Goal: Check status: Check status

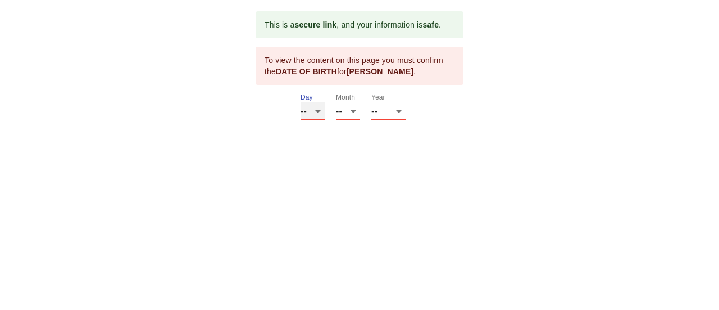
click at [319, 111] on select "-- 01 02 03 04 05 06 07 08 09 10 11 12 13 14 15 16 17 18 19 20 21 22 23 24 25 2…" at bounding box center [313, 111] width 24 height 18
select select "12"
click at [301, 102] on select "-- 01 02 03 04 05 06 07 08 09 10 11 12 13 14 15 16 17 18 19 20 21 22 23 24 25 2…" at bounding box center [313, 111] width 24 height 18
click at [355, 112] on select "-- 01 02 03 04 05 06 07 08 09 10 11 12" at bounding box center [348, 111] width 24 height 18
select select "05"
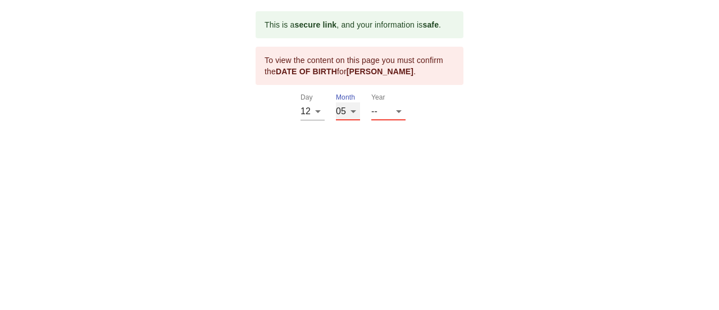
click at [336, 102] on select "-- 01 02 03 04 05 06 07 08 09 10 11 12" at bounding box center [348, 111] width 24 height 18
click at [382, 112] on select "-- 2025 2024 2023 2022 2021 2020 2019 2018 2017 2016 2015 2014 2013 2012 2011 2…" at bounding box center [388, 111] width 34 height 18
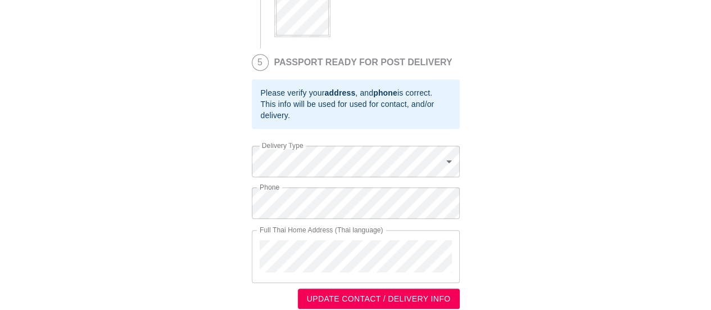
scroll to position [598, 0]
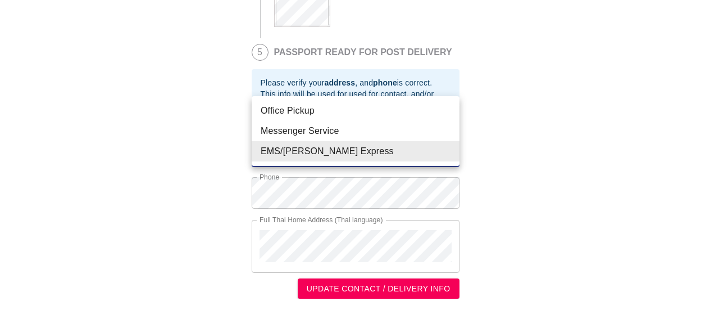
click at [211, 145] on div at bounding box center [359, 155] width 719 height 310
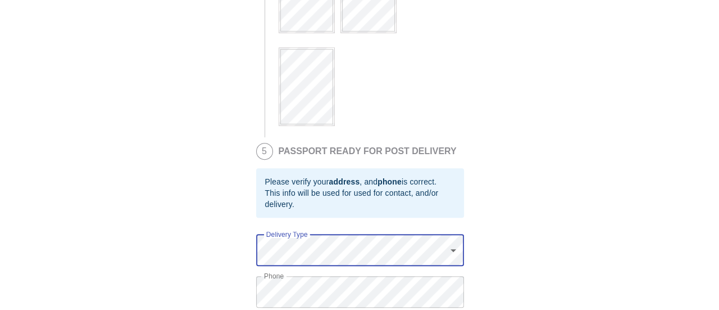
scroll to position [486, 0]
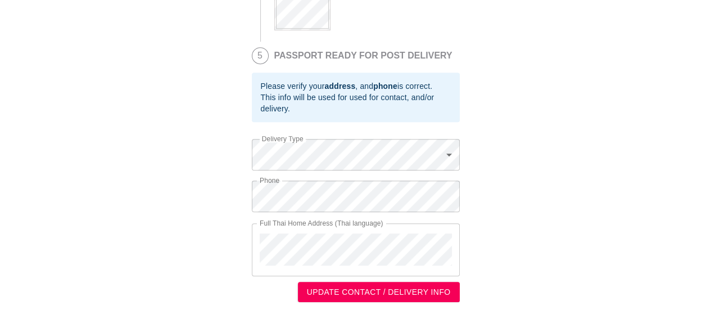
scroll to position [598, 0]
